Goal: Transaction & Acquisition: Purchase product/service

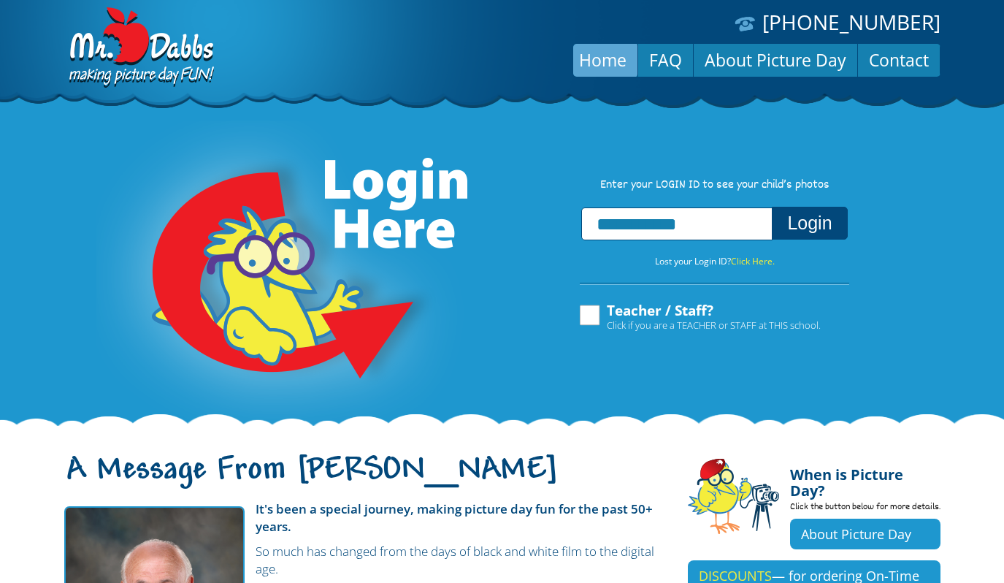
type input "**********"
click at [820, 225] on button "Login" at bounding box center [809, 223] width 75 height 33
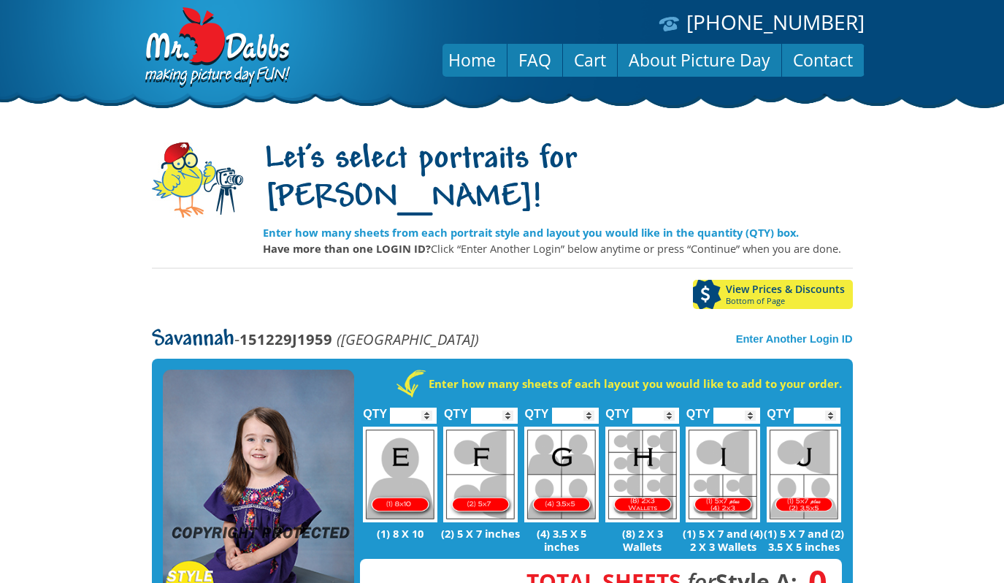
click at [278, 432] on img at bounding box center [258, 490] width 191 height 240
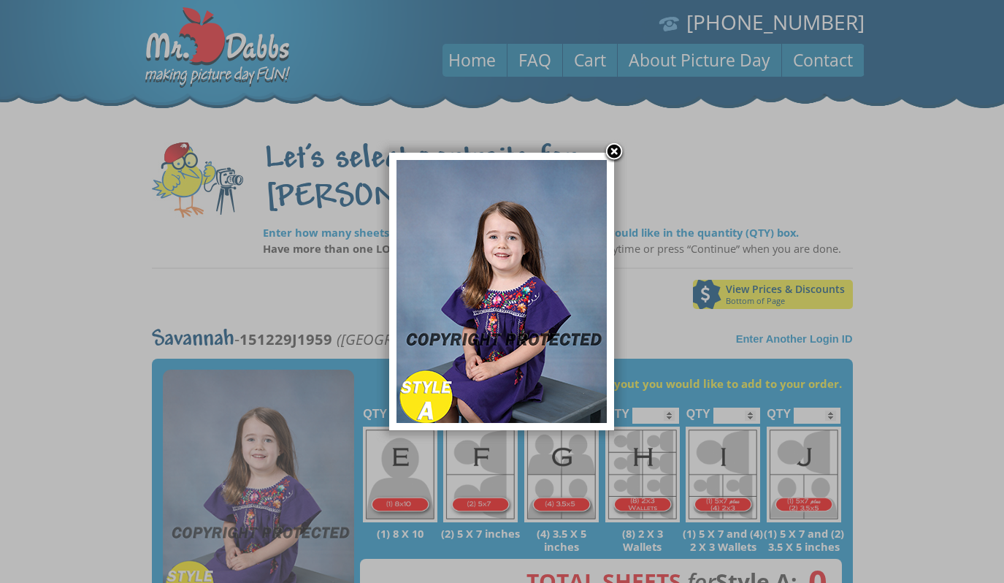
click at [614, 152] on link at bounding box center [614, 153] width 22 height 22
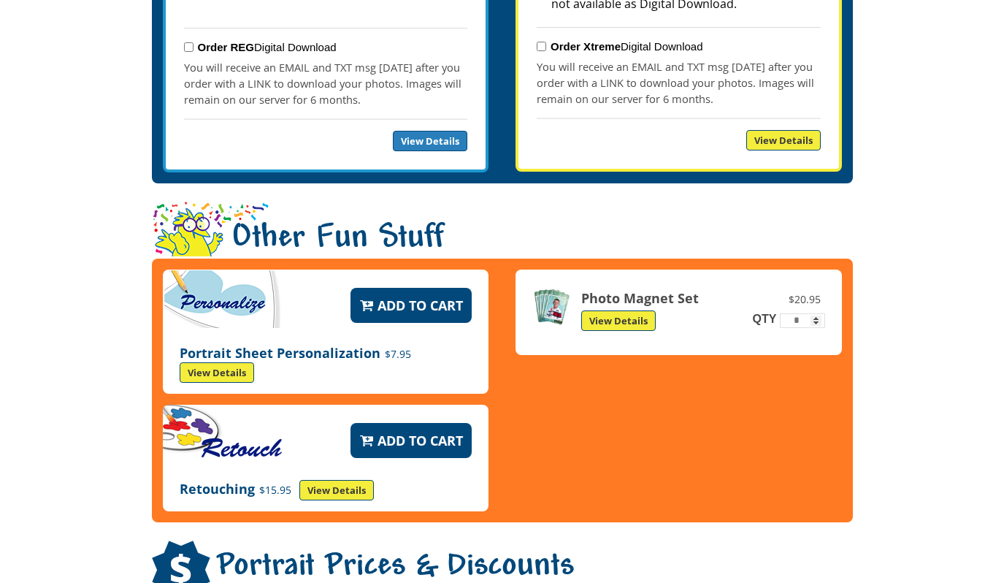
scroll to position [1912, 0]
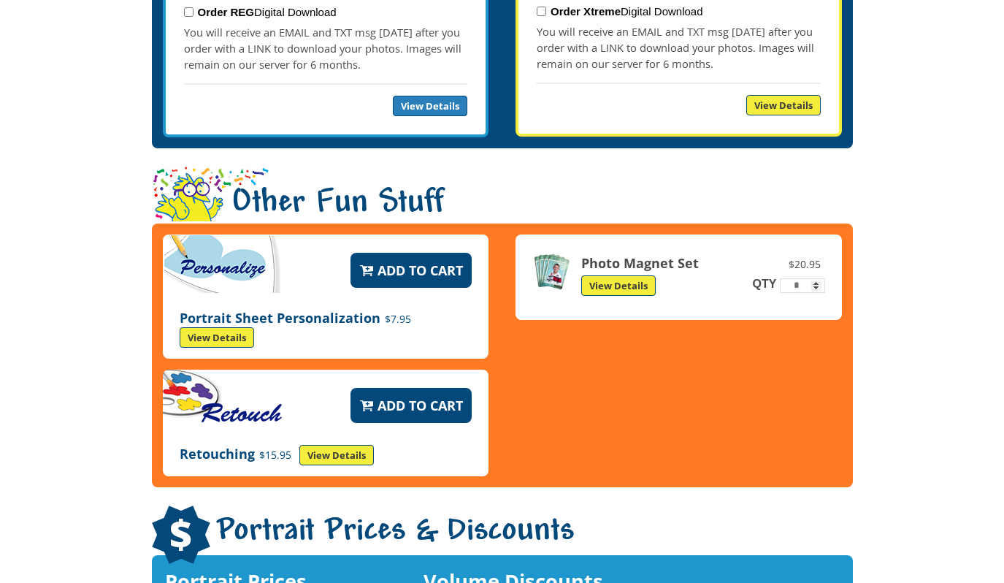
click at [608, 275] on link "View Details" at bounding box center [618, 285] width 74 height 20
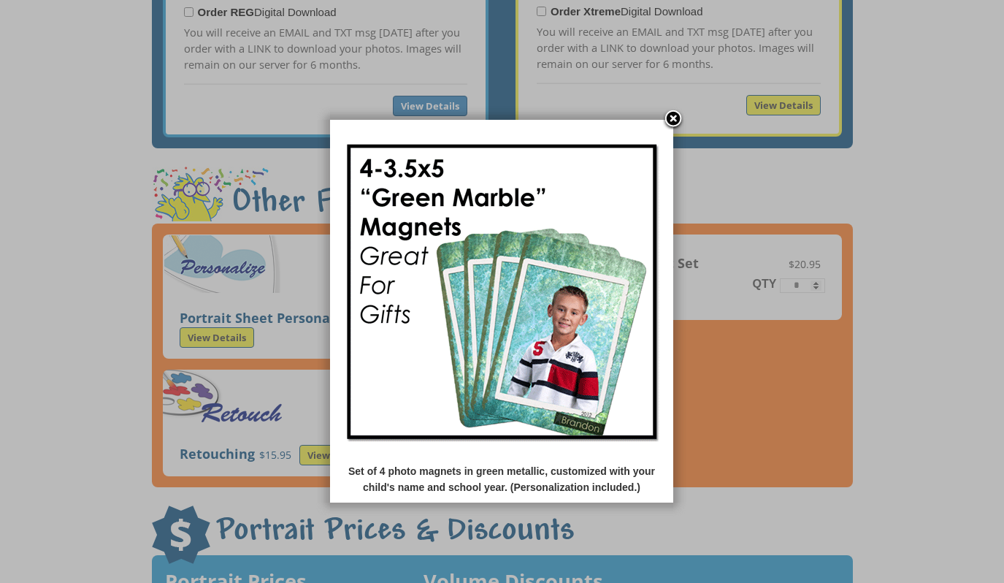
click at [671, 123] on link at bounding box center [673, 120] width 22 height 22
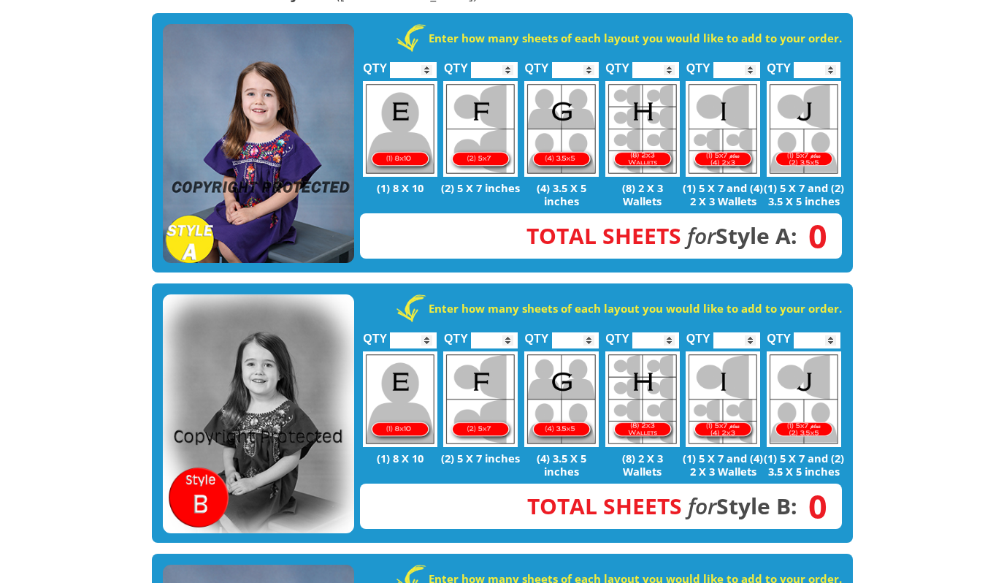
scroll to position [166, 0]
